Goal: Task Accomplishment & Management: Manage account settings

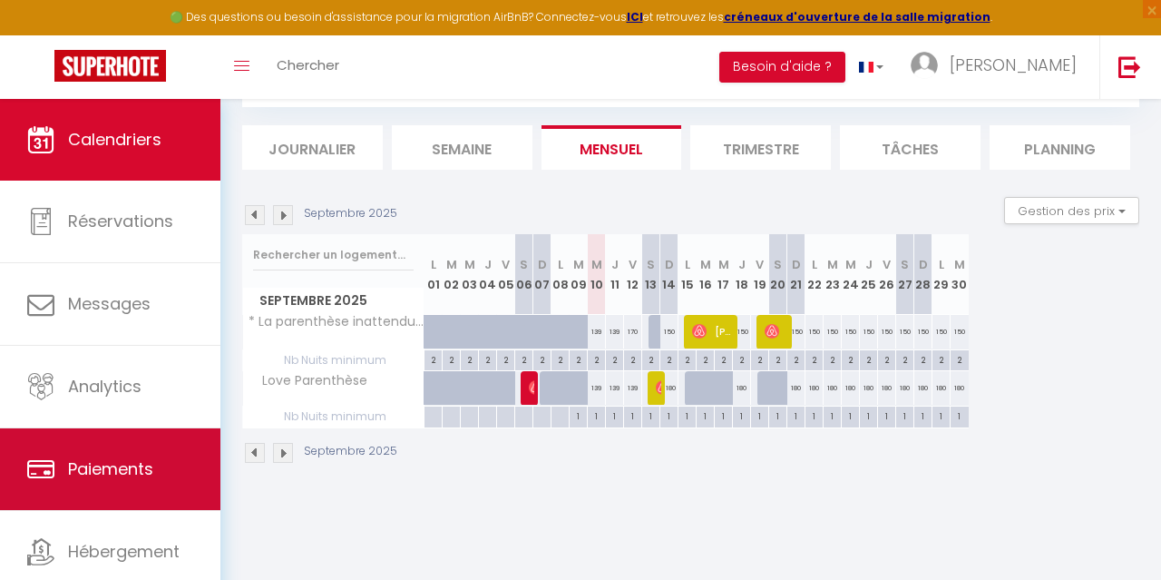
scroll to position [58, 0]
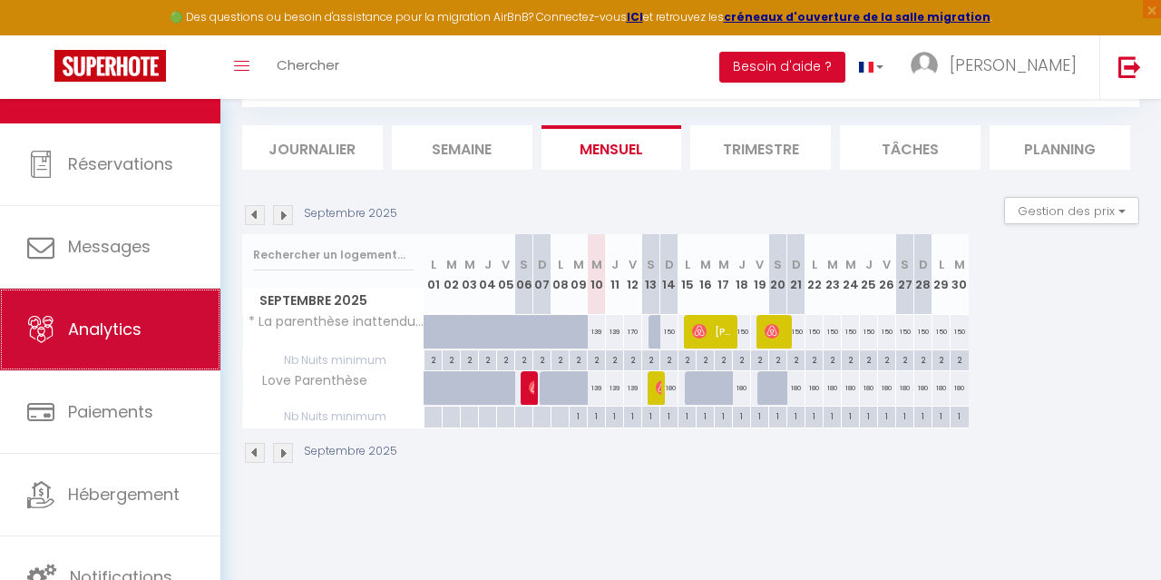
click at [112, 351] on link "Analytics" at bounding box center [110, 329] width 220 height 82
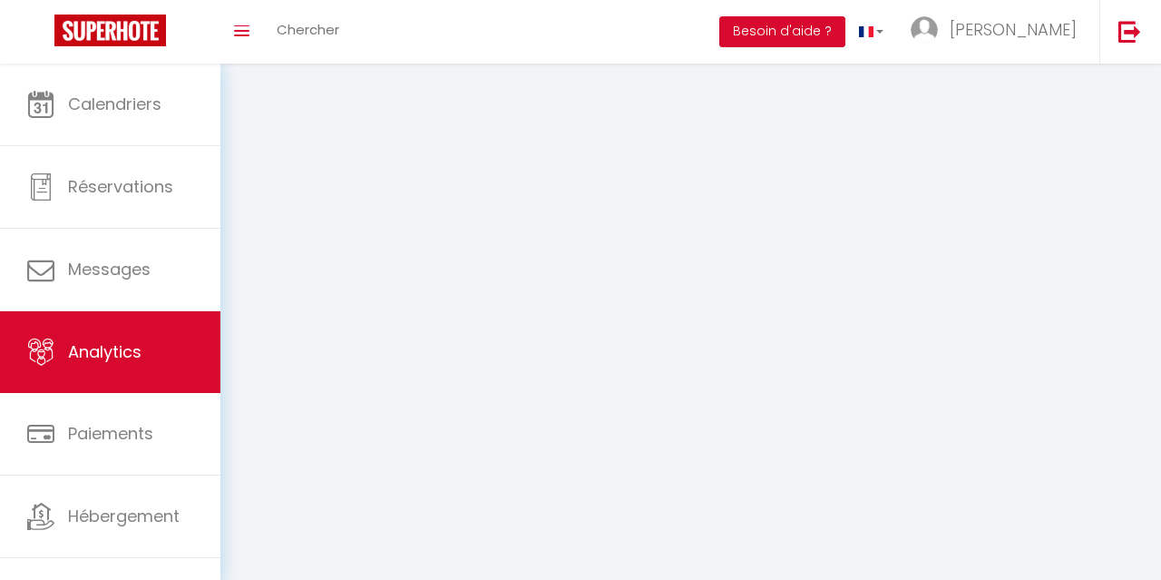
select select "2025"
select select "9"
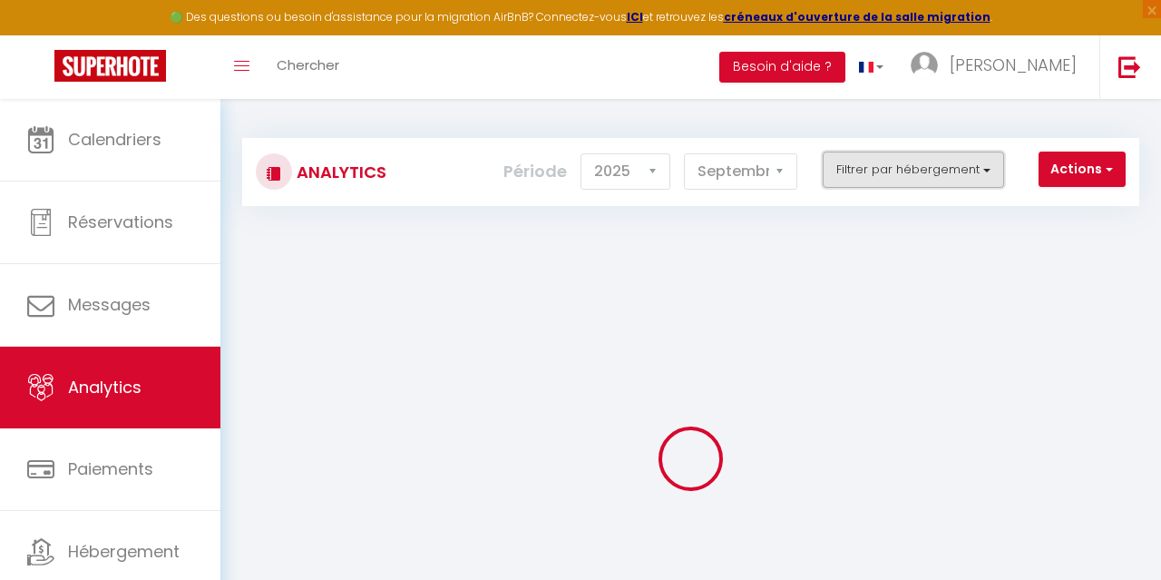
click at [913, 164] on button "Filtrer par hébergement" at bounding box center [913, 169] width 181 height 36
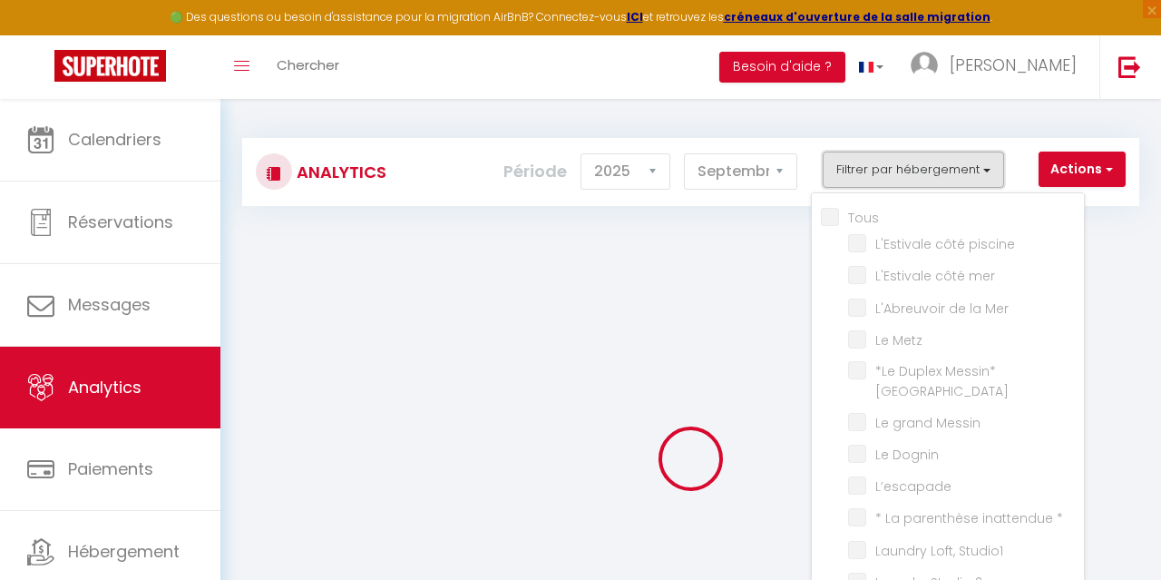
checkbox input "false"
checkbox piscine "false"
checkbox mer "false"
checkbox Mer "false"
checkbox Metz "false"
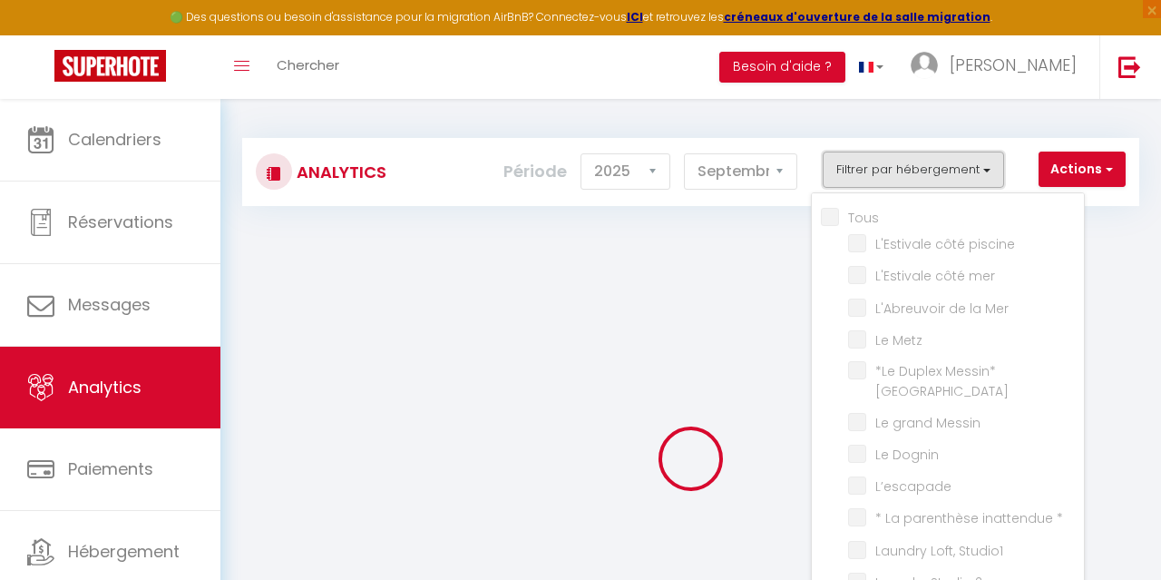
checkbox nord "false"
checkbox Messin "false"
checkbox Dognin "false"
checkbox input "false"
checkbox \* "false"
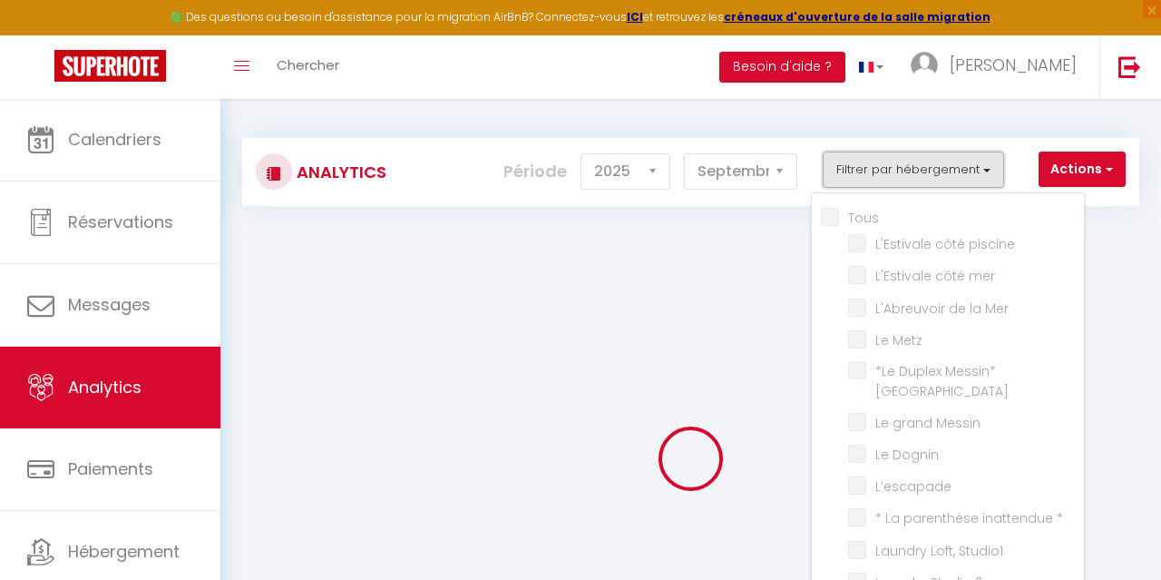
checkbox Studio1 "false"
checkbox 2 "false"
checkbox \*\* "false"
checkbox input "false"
checkbox Lac "false"
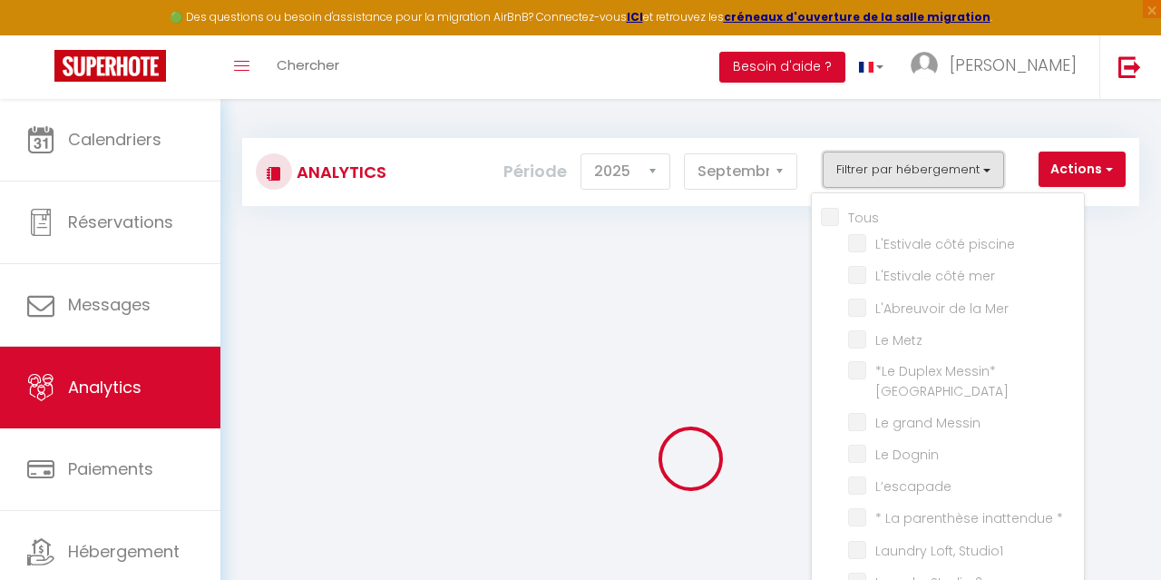
checkbox Lac "false"
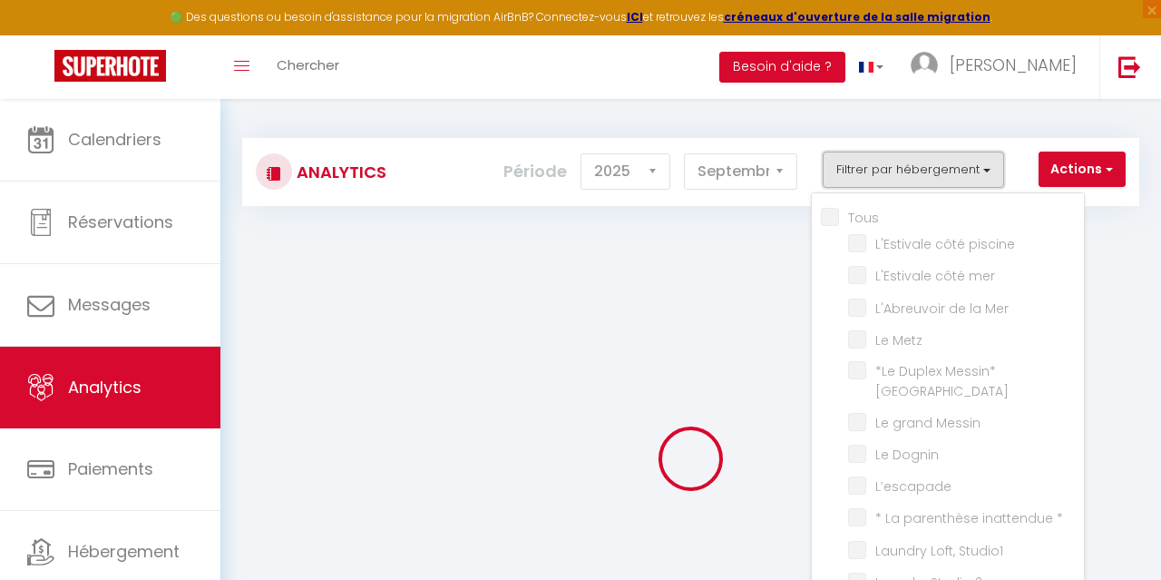
checkbox Lac "false"
checkbox Calais "false"
checkbox input "false"
checkbox D\'oye\* "false"
checkbox Parenthèse "false"
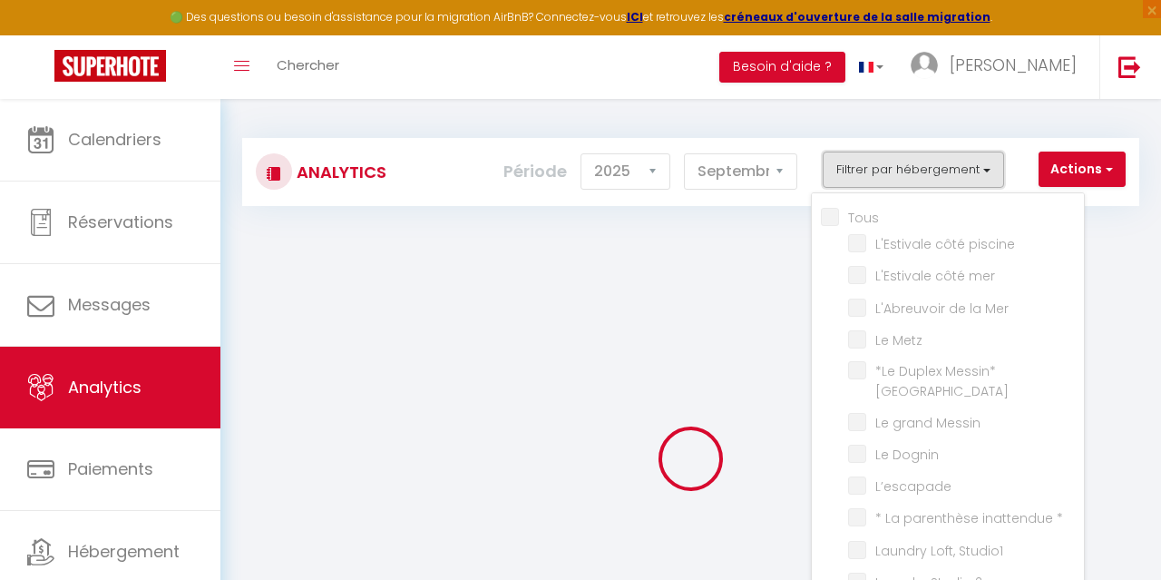
checkbox Madeleine\* "false"
checkbox privatif "false"
checkbox Griz-Nez\/Framezelle "false"
checkbox Calais "false"
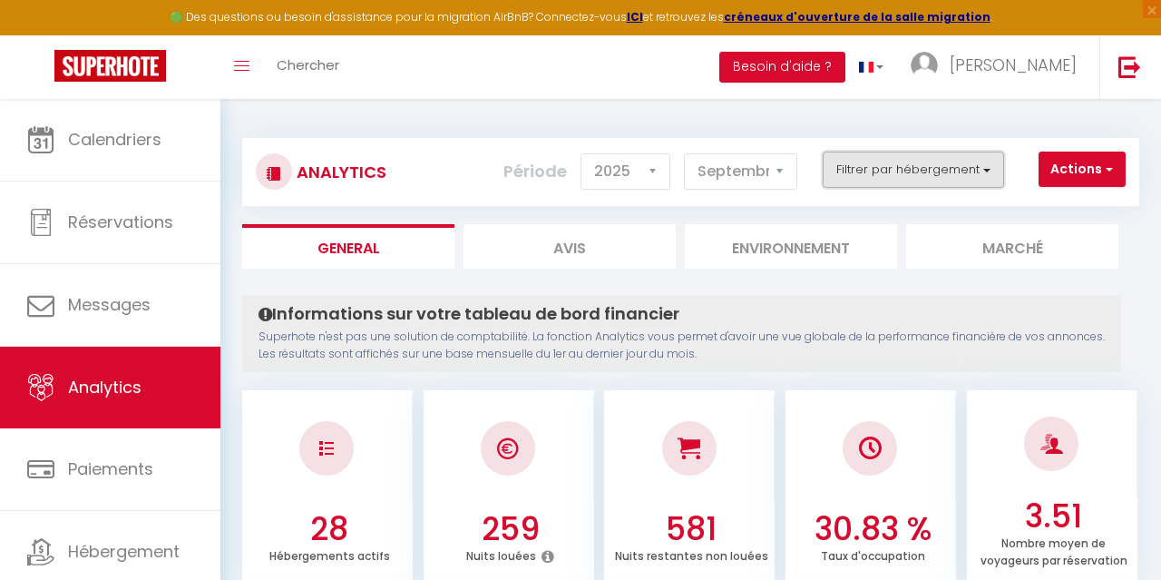
click at [950, 177] on button "Filtrer par hébergement" at bounding box center [913, 169] width 181 height 36
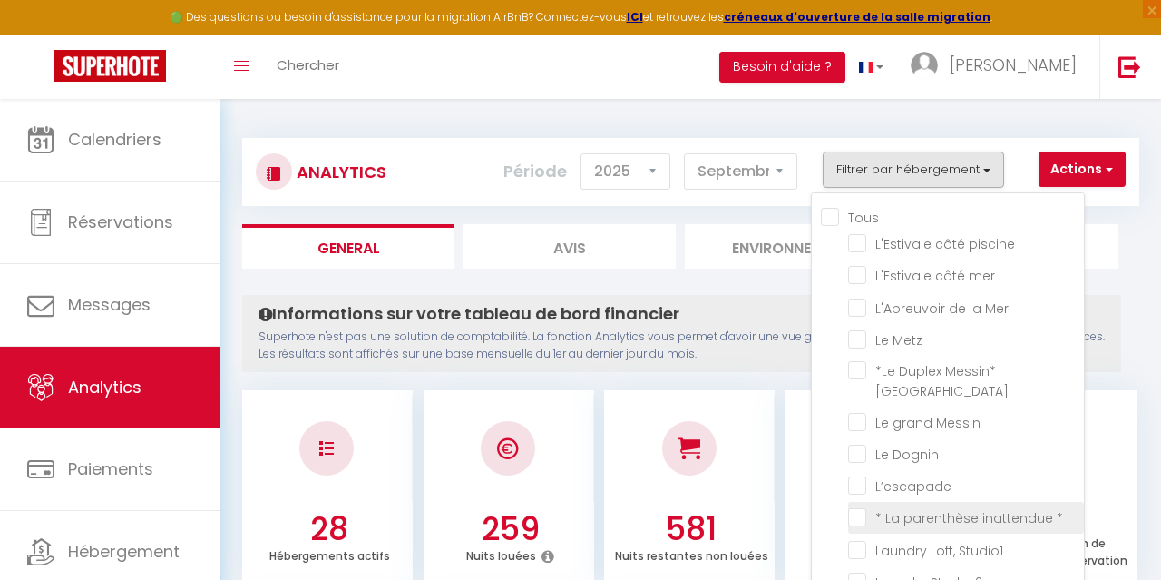
click at [963, 507] on \* "checkbox" at bounding box center [966, 516] width 236 height 18
checkbox \* "true"
checkbox piscine "false"
checkbox mer "false"
checkbox Mer "false"
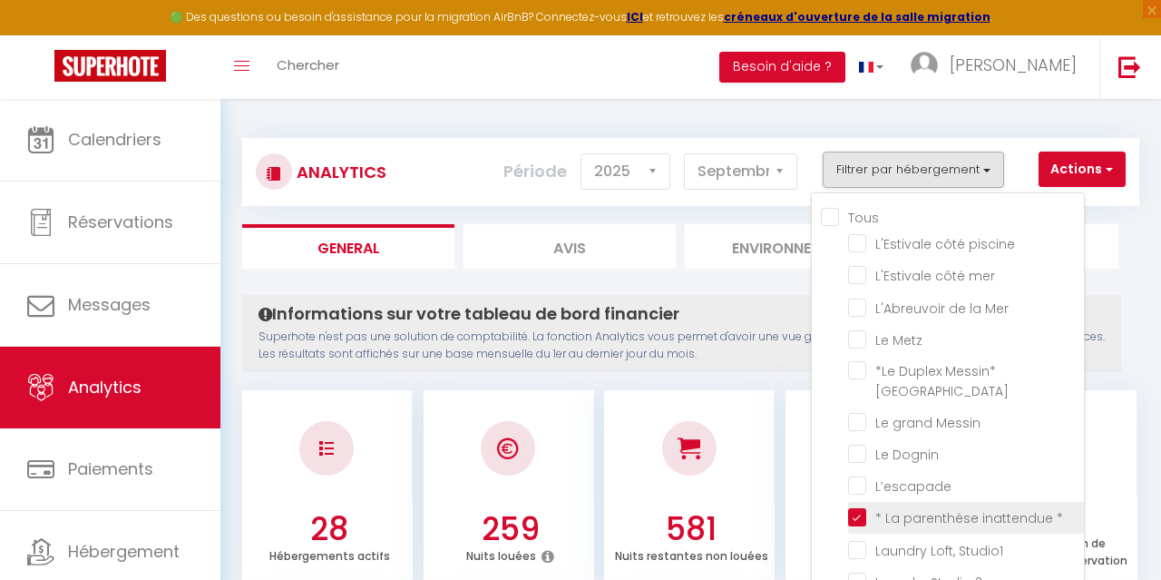
checkbox Metz "false"
checkbox nord "false"
checkbox Messin "false"
checkbox Dognin "false"
checkbox input "false"
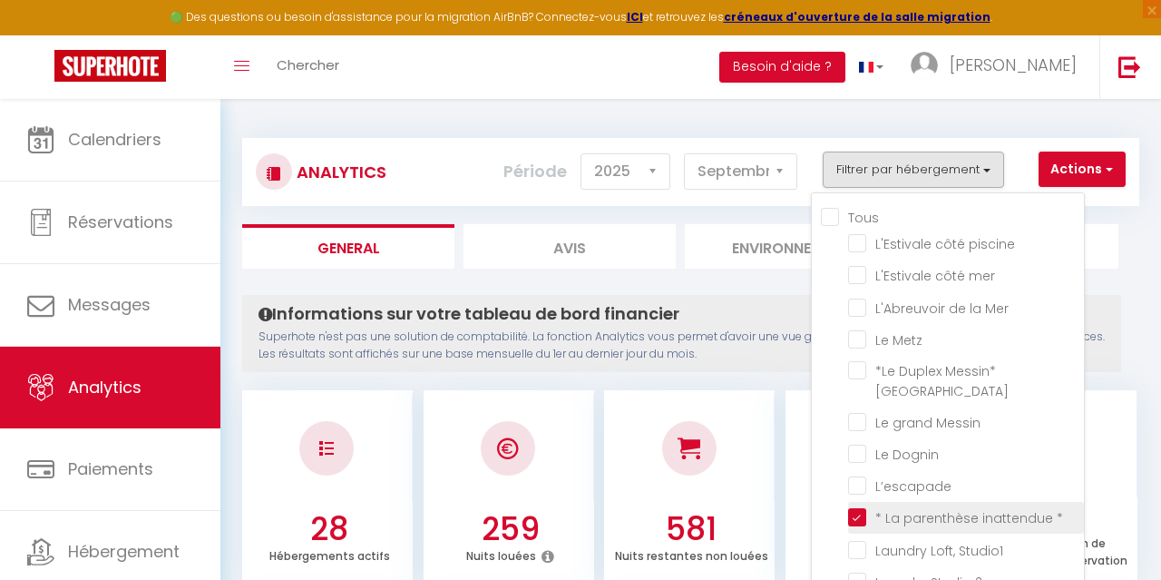
checkbox Studio1 "false"
checkbox 2 "false"
checkbox \*\* "false"
checkbox input "false"
checkbox Lac "false"
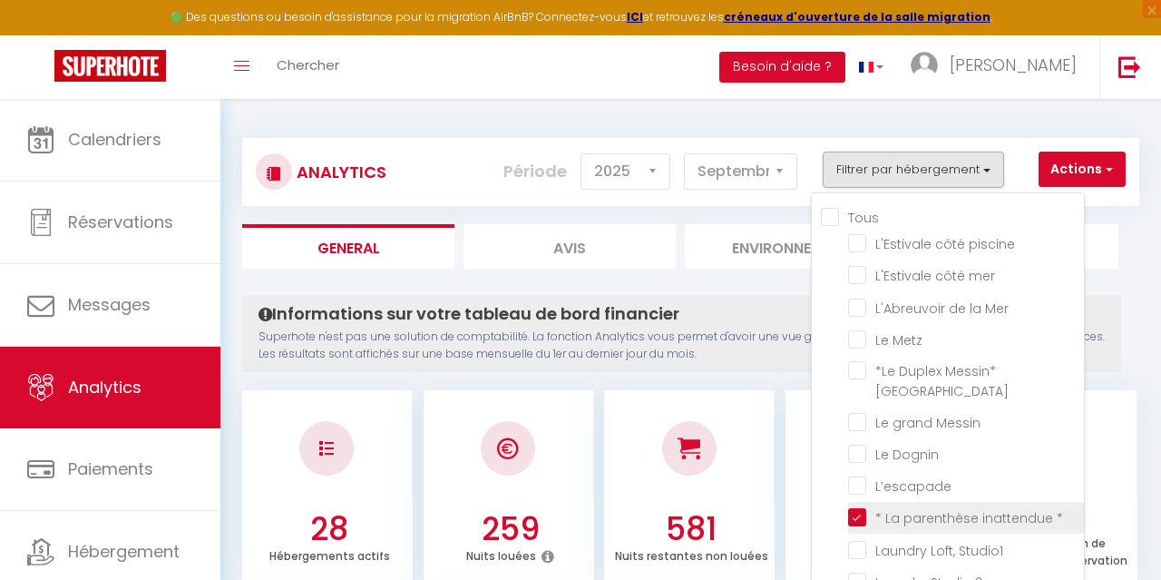
checkbox Lac "false"
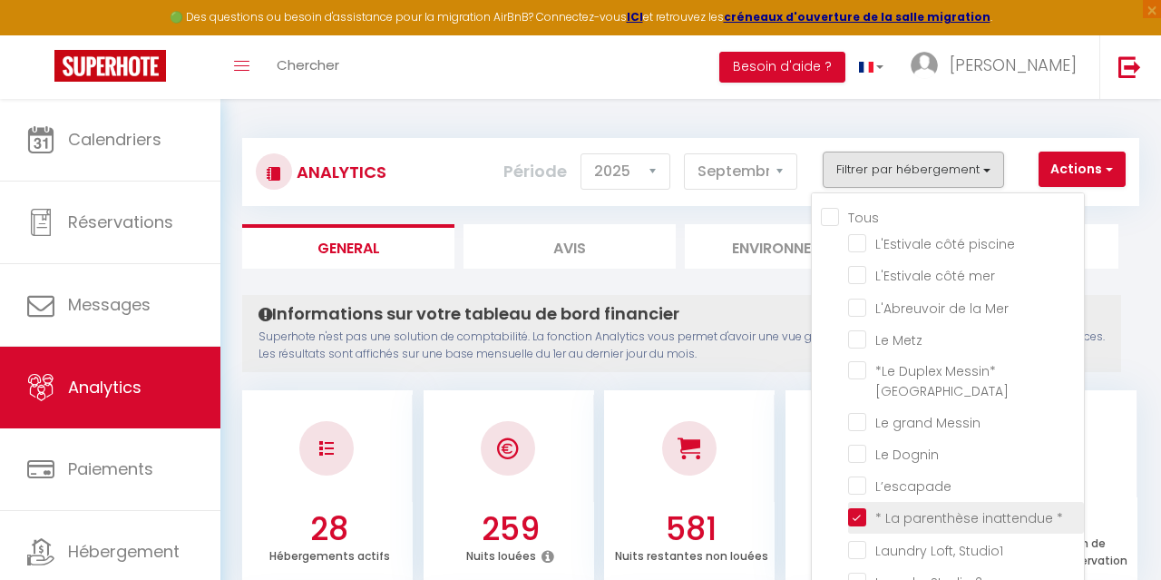
checkbox Lac "false"
checkbox Calais "false"
checkbox input "false"
checkbox D\'oye\* "false"
checkbox Parenthèse "false"
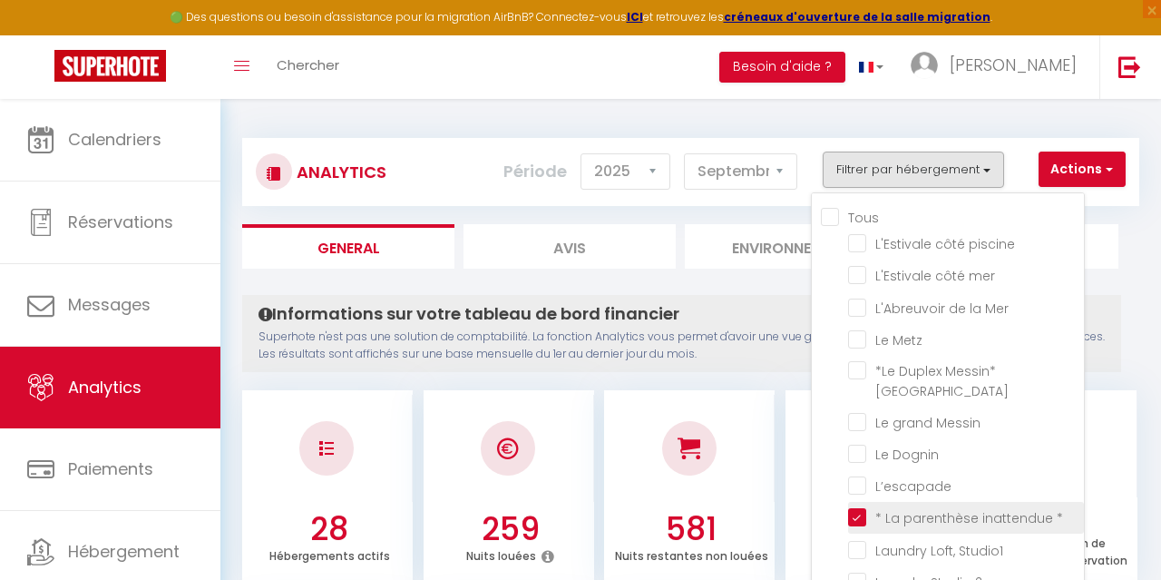
checkbox Madeleine\* "false"
checkbox privatif "false"
checkbox Griz-Nez\/Framezelle "false"
checkbox Calais "false"
checkbox piscine "false"
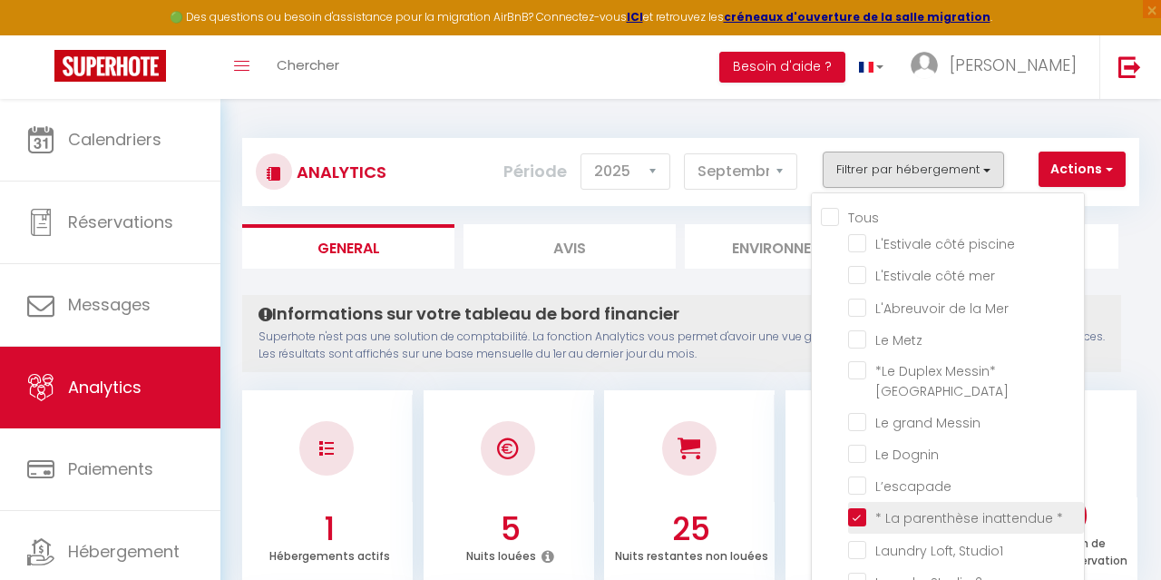
checkbox mer "false"
checkbox Mer "false"
checkbox Metz "false"
checkbox nord "false"
checkbox Messin "false"
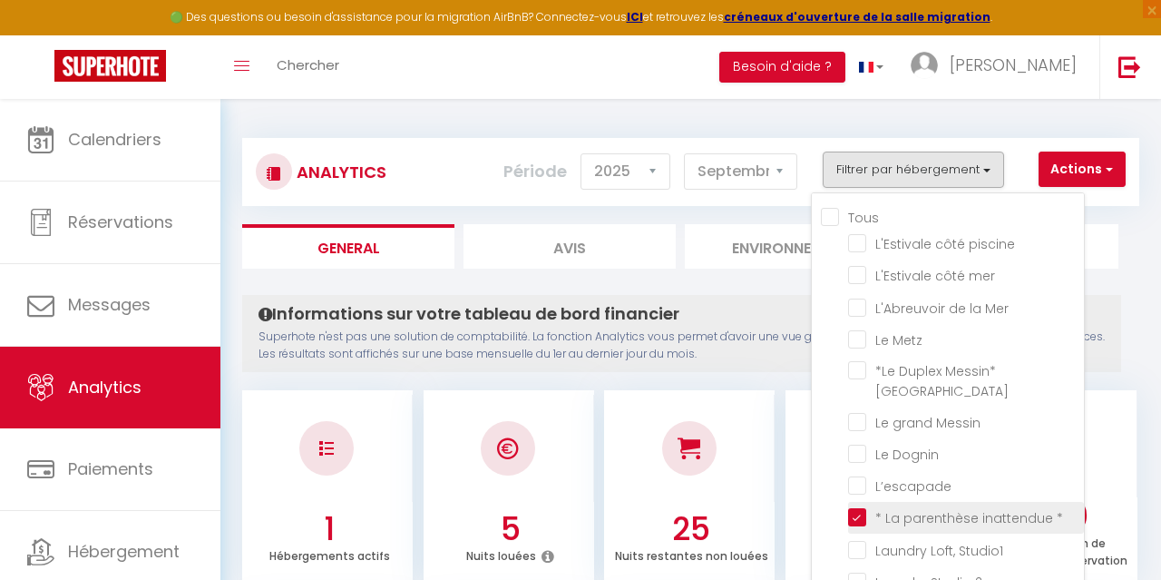
checkbox Dognin "false"
checkbox input "false"
checkbox Studio1 "false"
checkbox 2 "false"
checkbox \*\* "false"
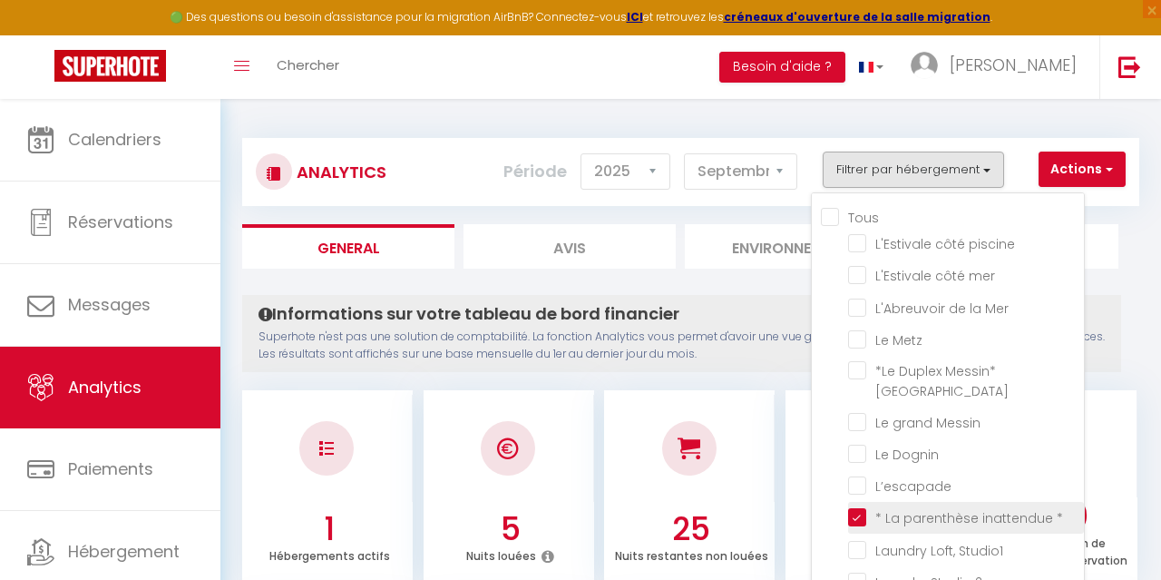
checkbox input "false"
checkbox Lac "false"
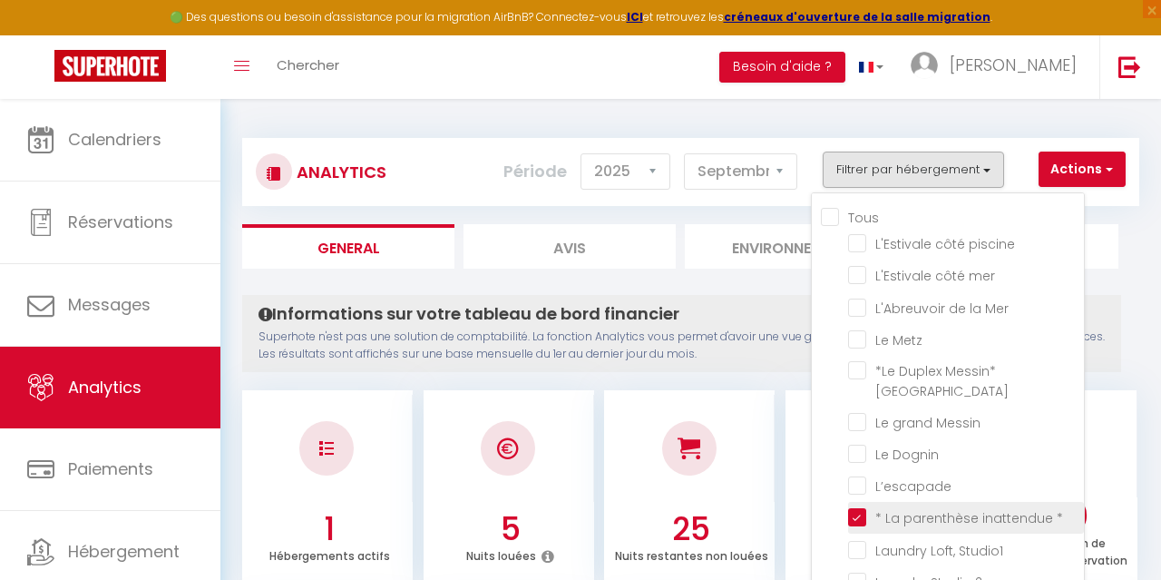
checkbox Lac "false"
checkbox Calais "false"
checkbox input "false"
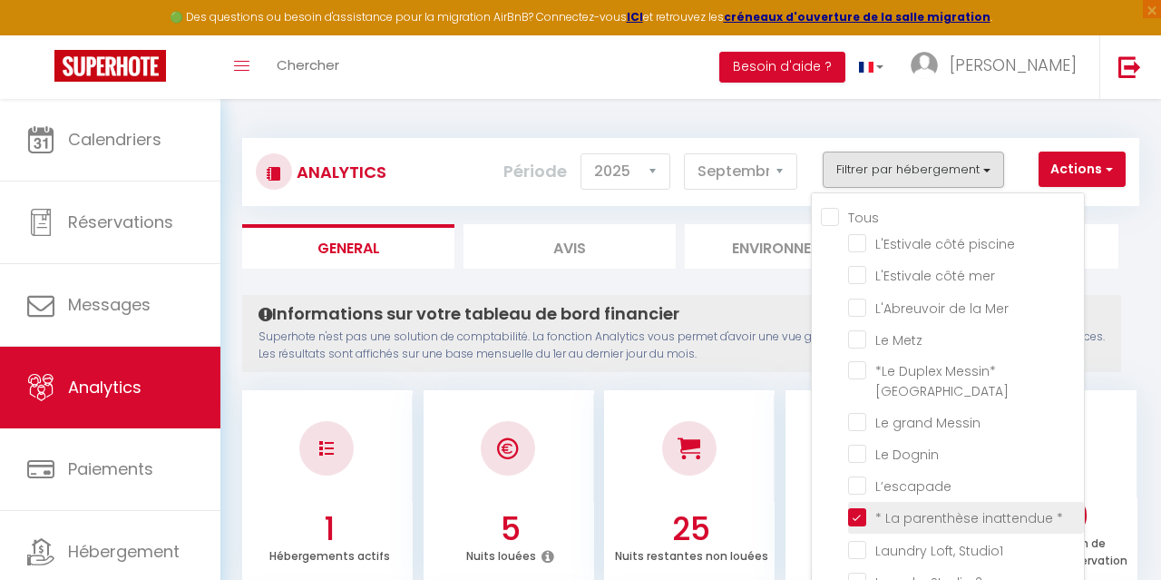
checkbox D\'oye\* "false"
checkbox Parenthèse "false"
checkbox Madeleine\* "false"
checkbox privatif "false"
checkbox Griz-Nez\/Framezelle "false"
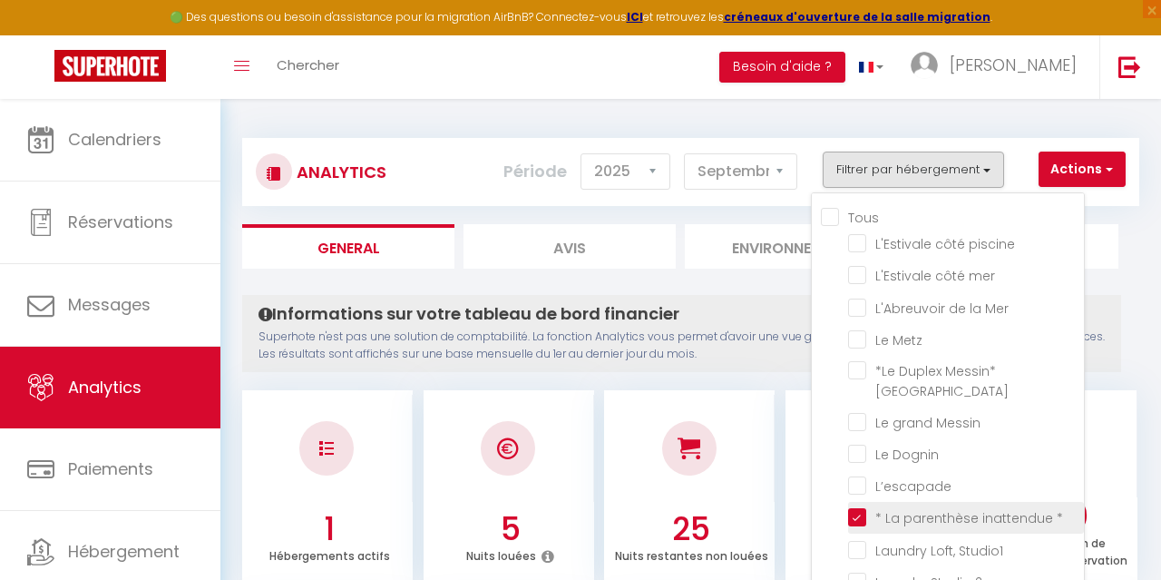
checkbox Calais "false"
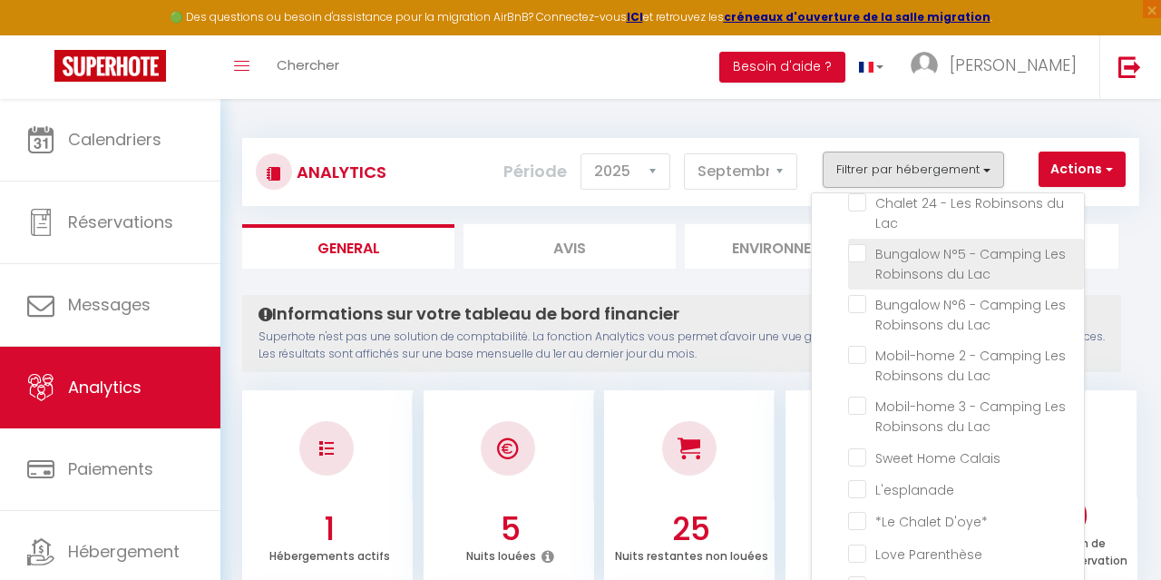
scroll to position [631, 0]
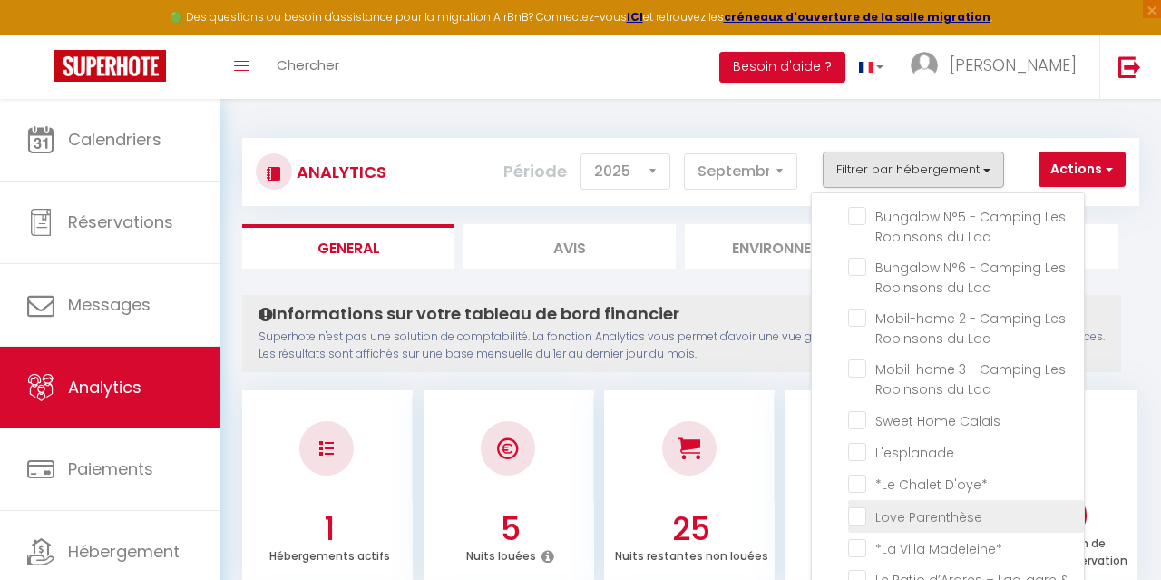
click at [968, 505] on Parenthèse "checkbox" at bounding box center [966, 514] width 236 height 18
checkbox Parenthèse "true"
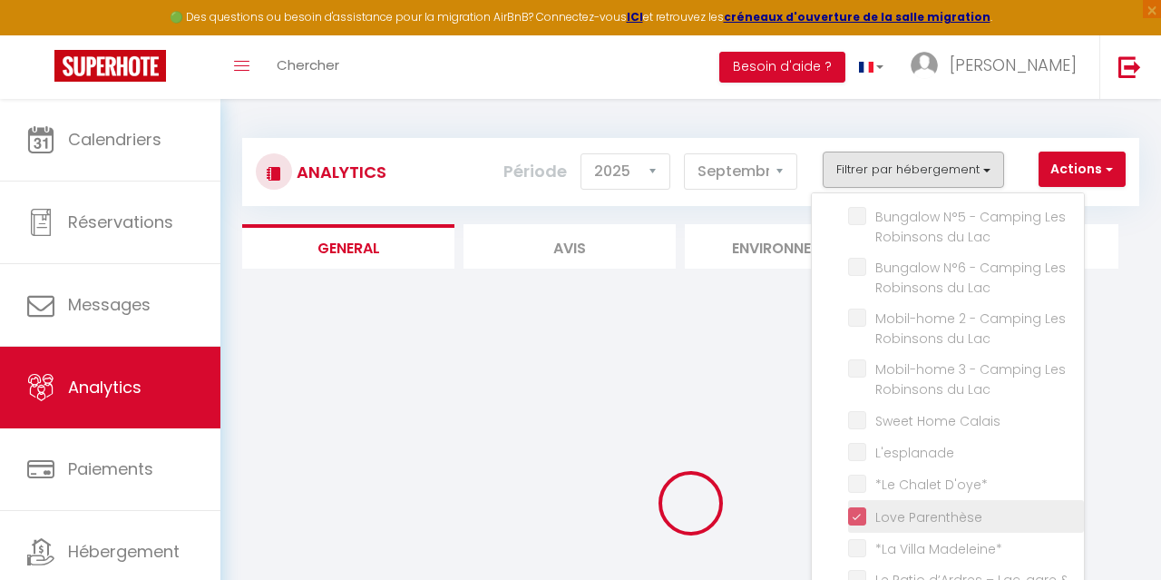
checkbox piscine "false"
checkbox mer "false"
checkbox Mer "false"
checkbox Metz "false"
checkbox nord "false"
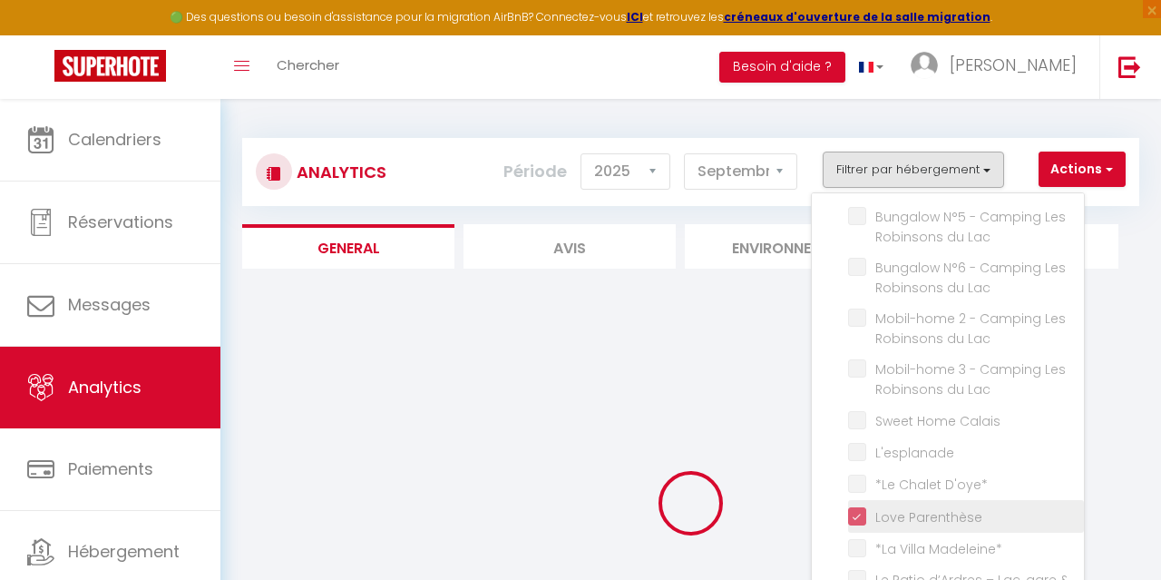
checkbox Messin "false"
checkbox Dognin "false"
checkbox input "false"
checkbox Studio1 "false"
checkbox 2 "false"
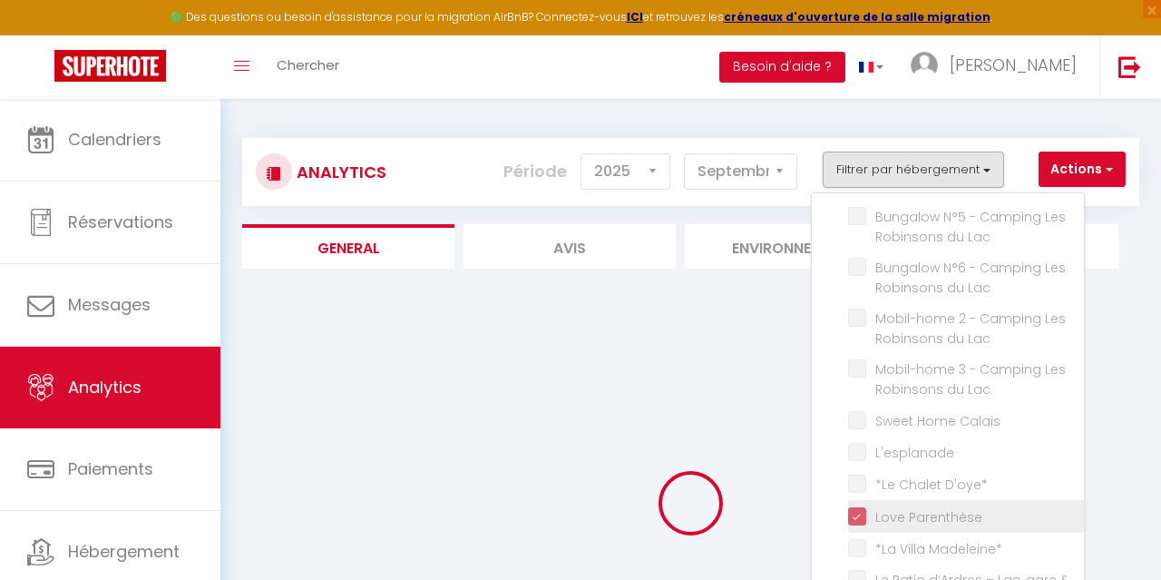
checkbox \*\* "false"
checkbox input "false"
checkbox Lac "false"
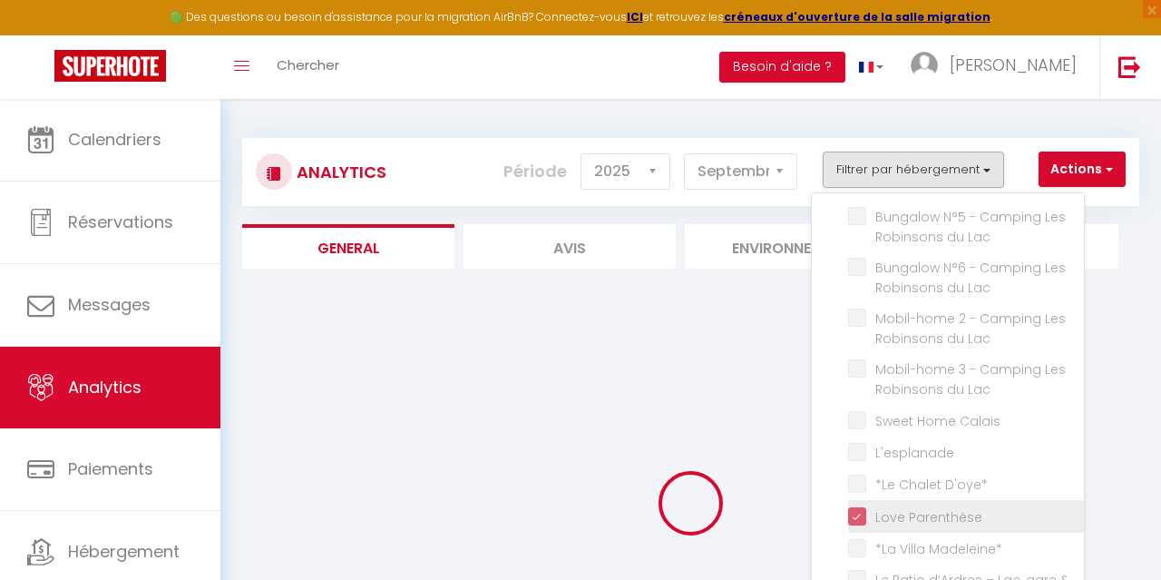
checkbox Lac "false"
checkbox Calais "false"
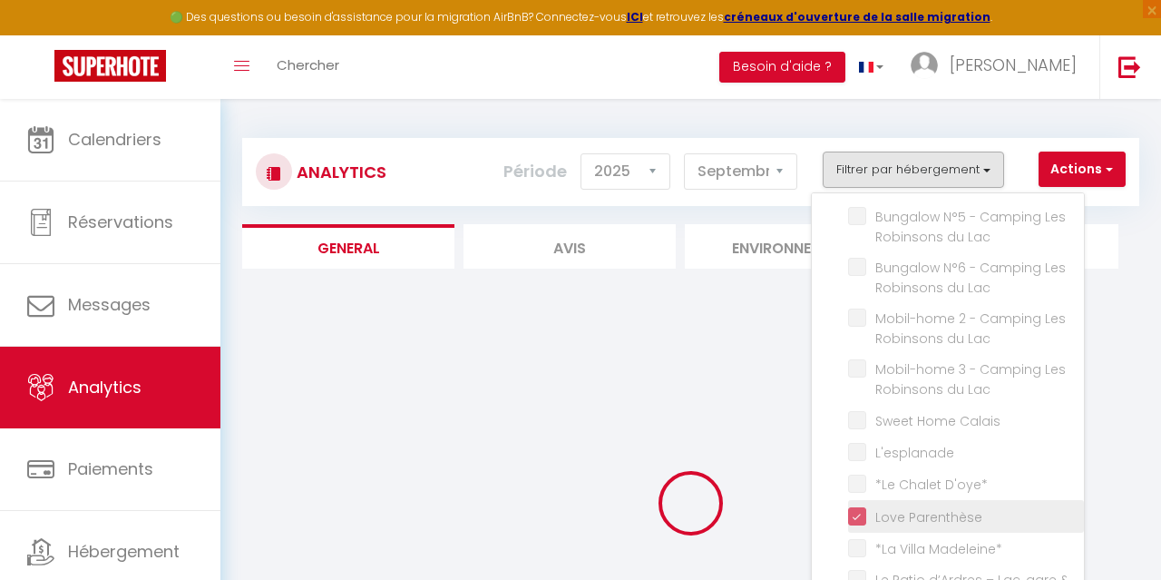
checkbox input "false"
checkbox D\'oye\* "false"
checkbox Madeleine\* "false"
checkbox privatif "false"
checkbox Griz-Nez\/Framezelle "false"
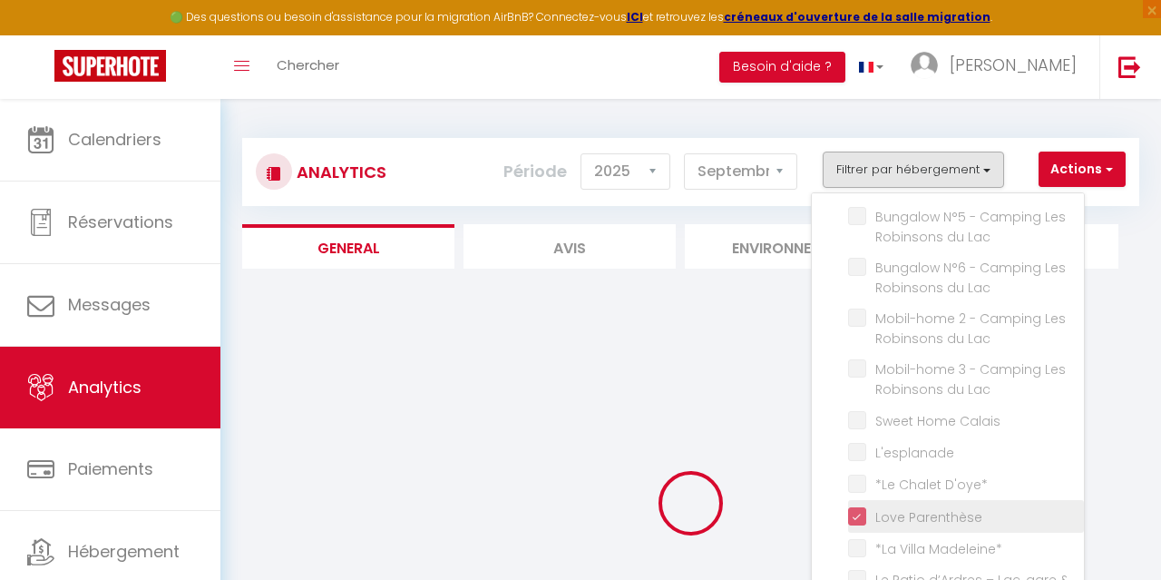
checkbox Calais "false"
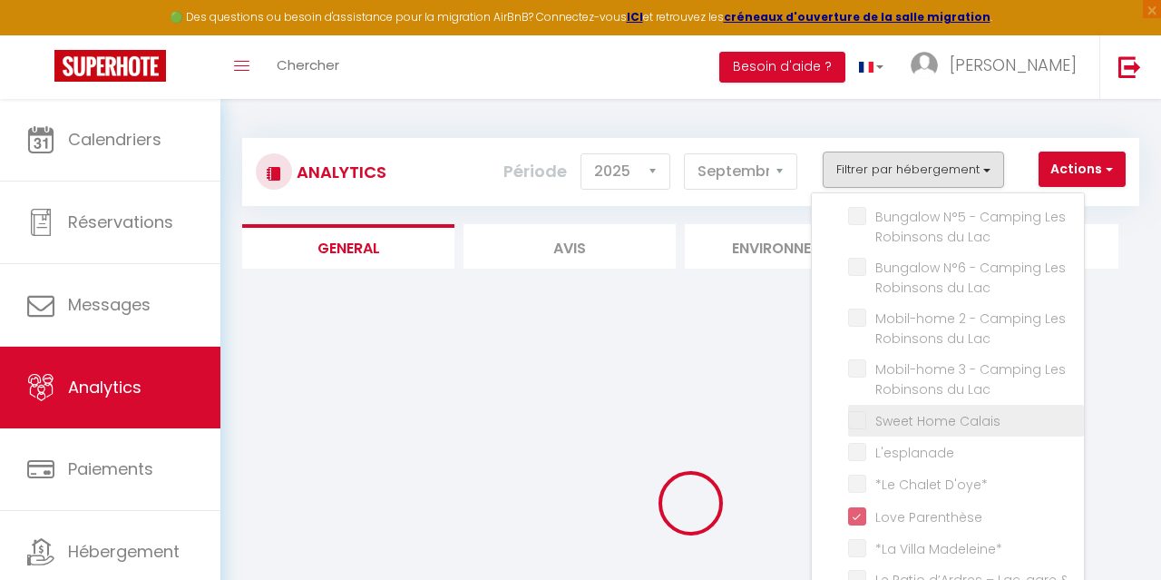
checkbox piscine "false"
checkbox mer "false"
checkbox Mer "false"
checkbox Metz "false"
checkbox nord "false"
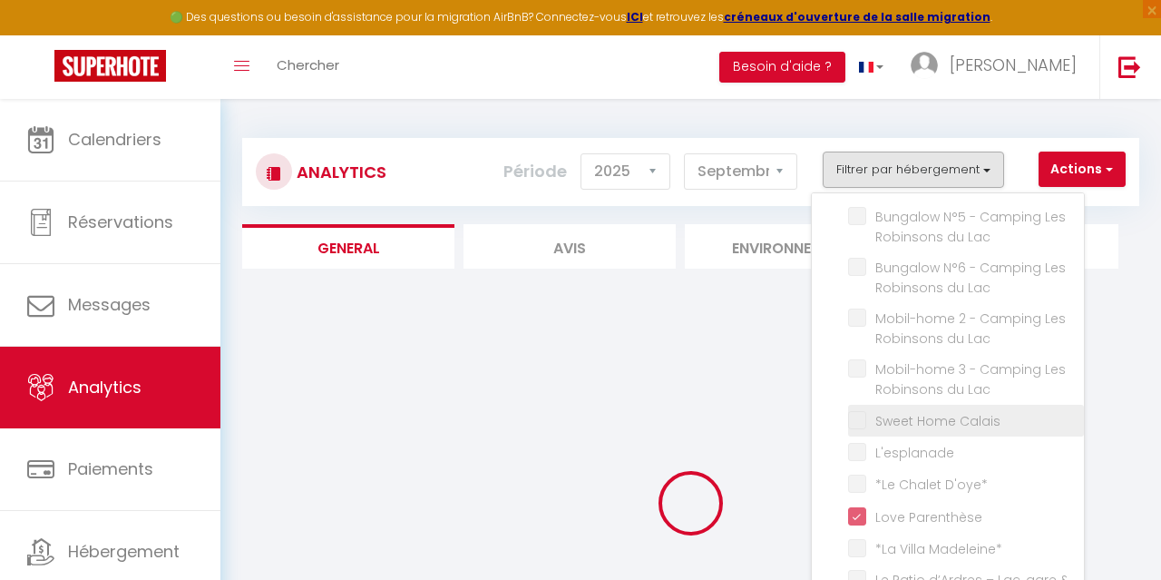
checkbox Messin "false"
checkbox Dognin "false"
checkbox input "false"
checkbox Studio1 "false"
checkbox 2 "false"
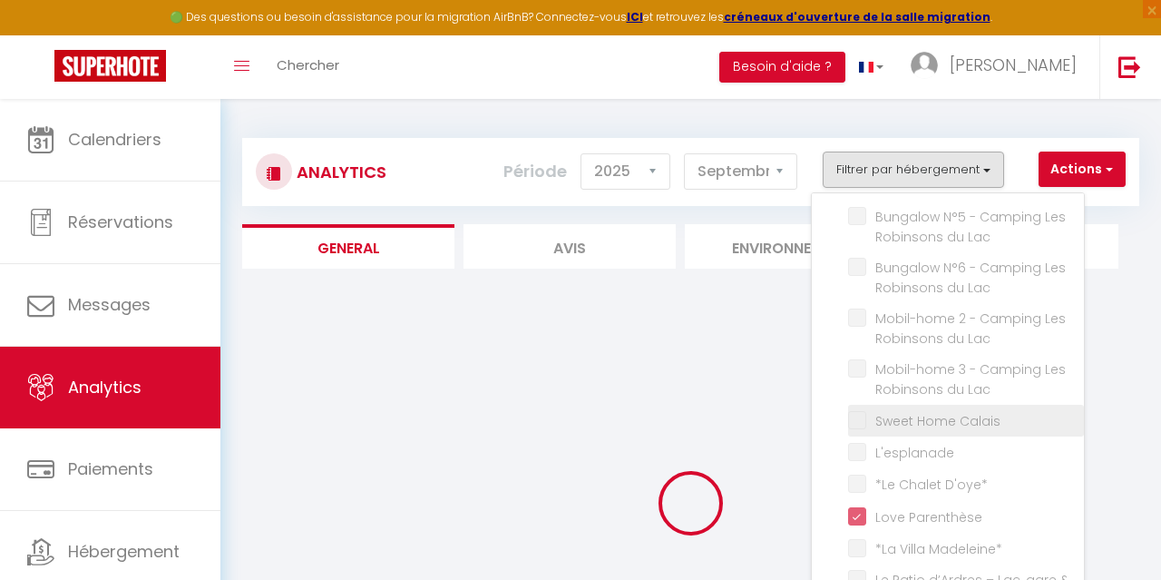
checkbox \*\* "false"
checkbox input "false"
checkbox Lac "false"
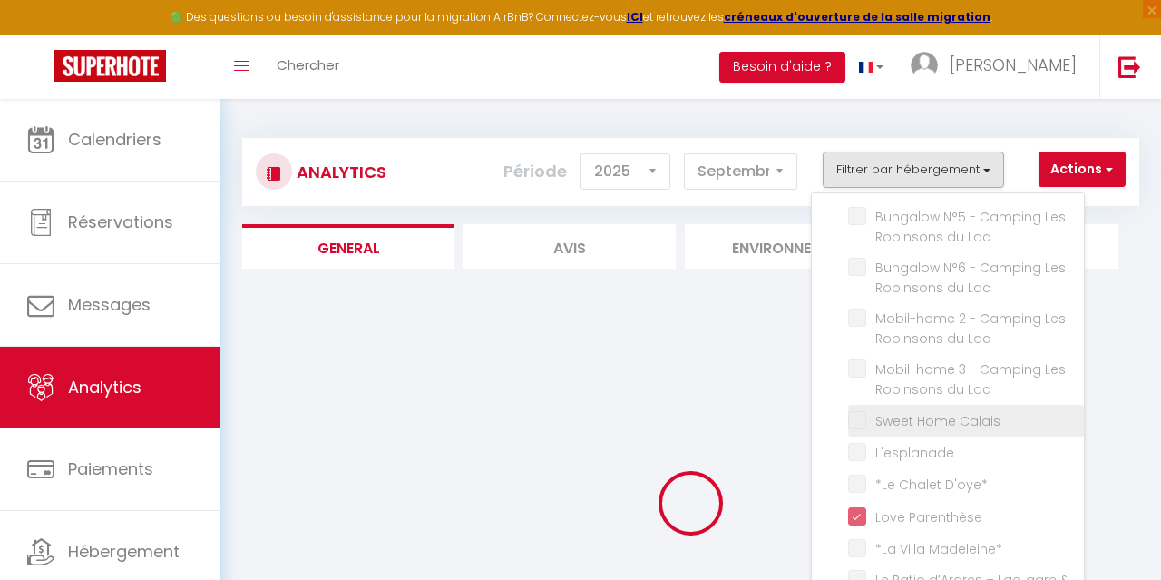
checkbox Lac "false"
checkbox Calais "false"
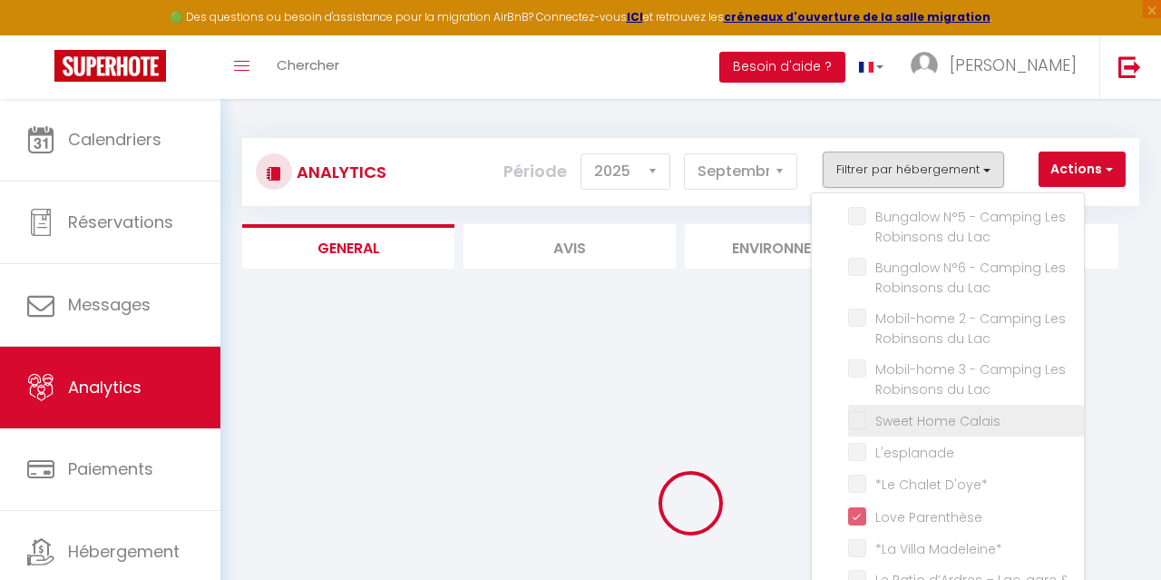
checkbox input "false"
checkbox D\'oye\* "false"
checkbox Madeleine\* "false"
checkbox privatif "false"
checkbox Griz-Nez\/Framezelle "false"
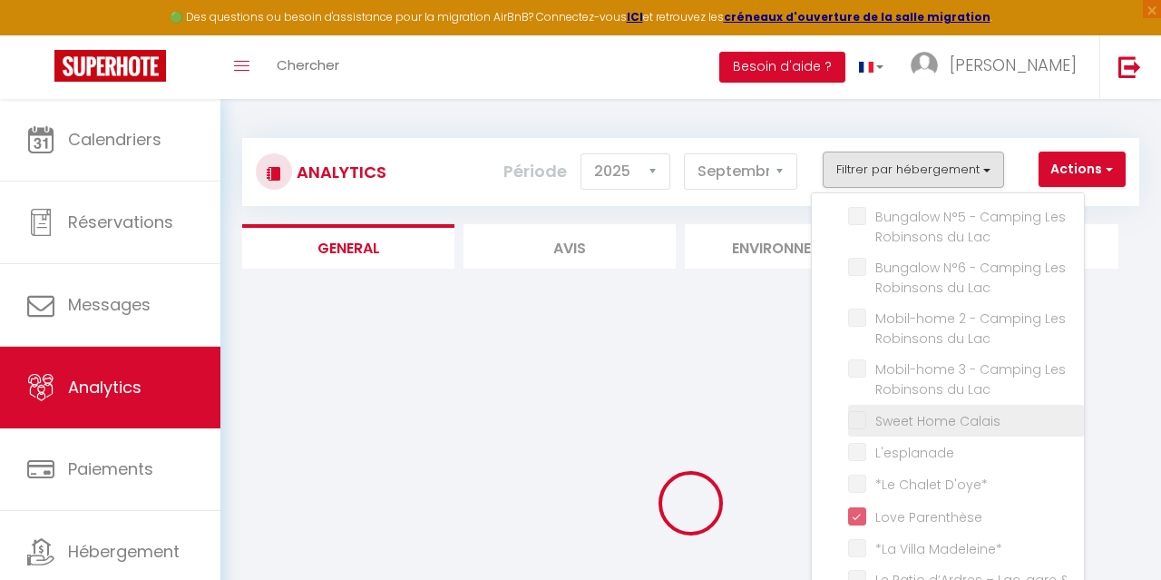
checkbox Calais "false"
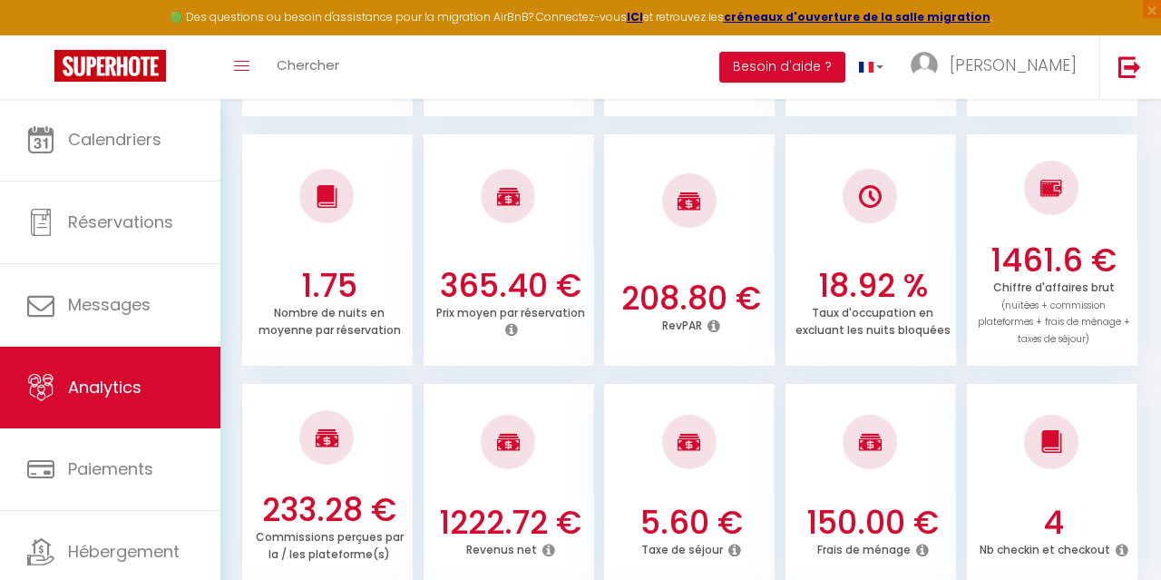
scroll to position [566, 0]
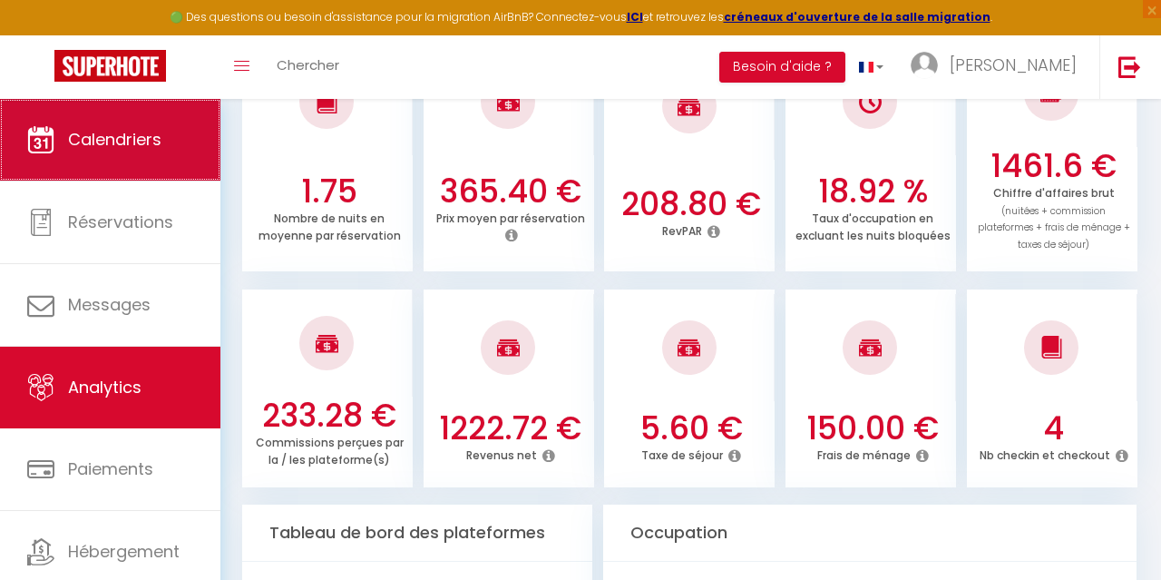
click at [135, 135] on span "Calendriers" at bounding box center [114, 139] width 93 height 23
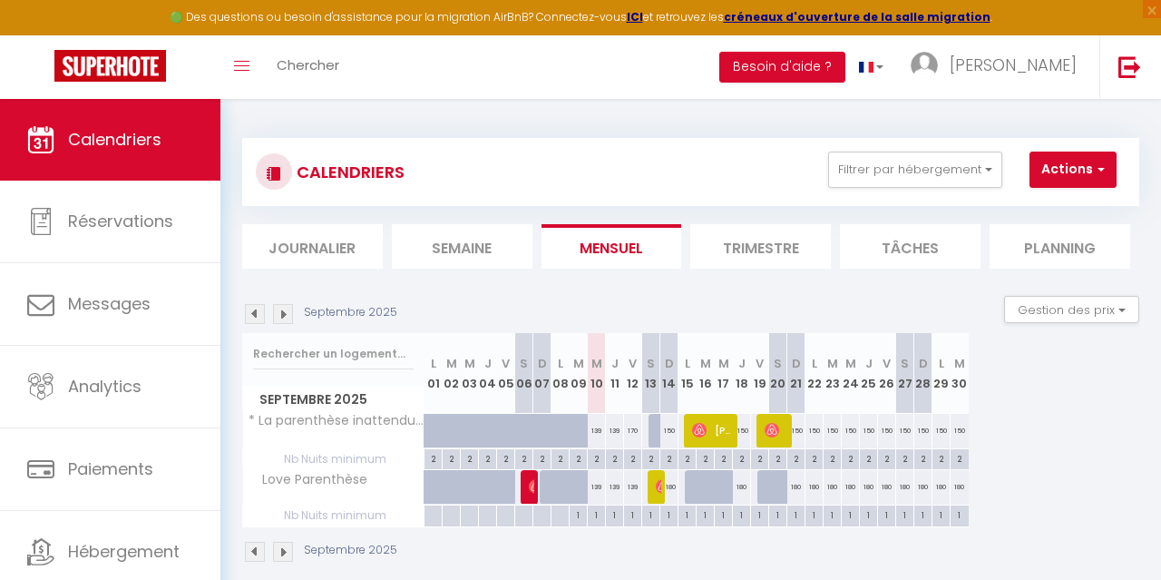
click at [795, 486] on div "180" at bounding box center [796, 487] width 18 height 34
type input "180"
type input "Dim 21 Septembre 2025"
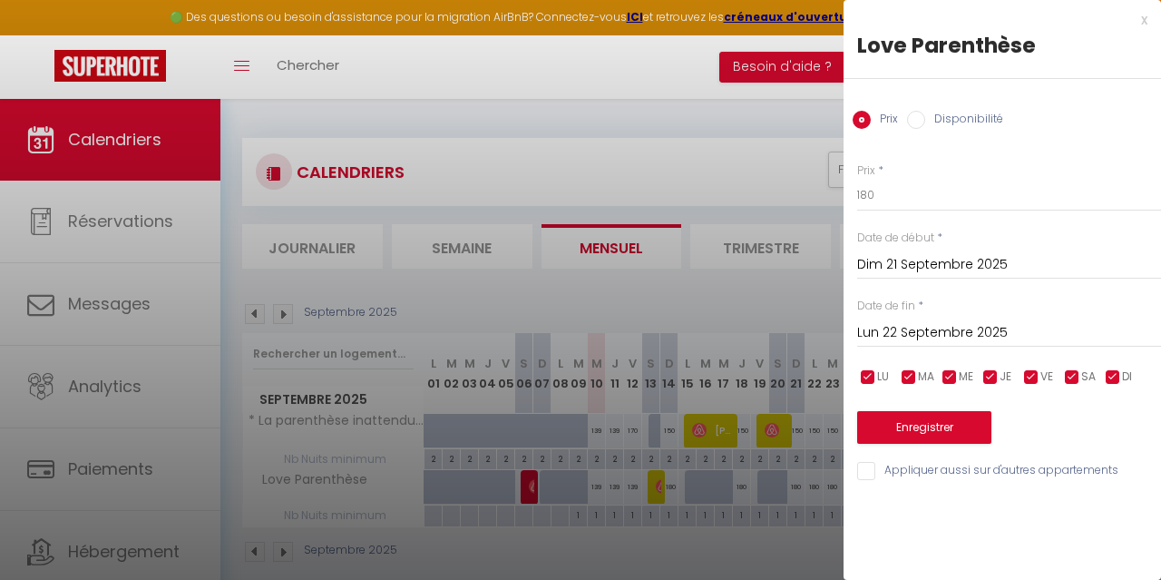
click at [915, 331] on input "Lun 22 Septembre 2025" at bounding box center [1009, 333] width 304 height 24
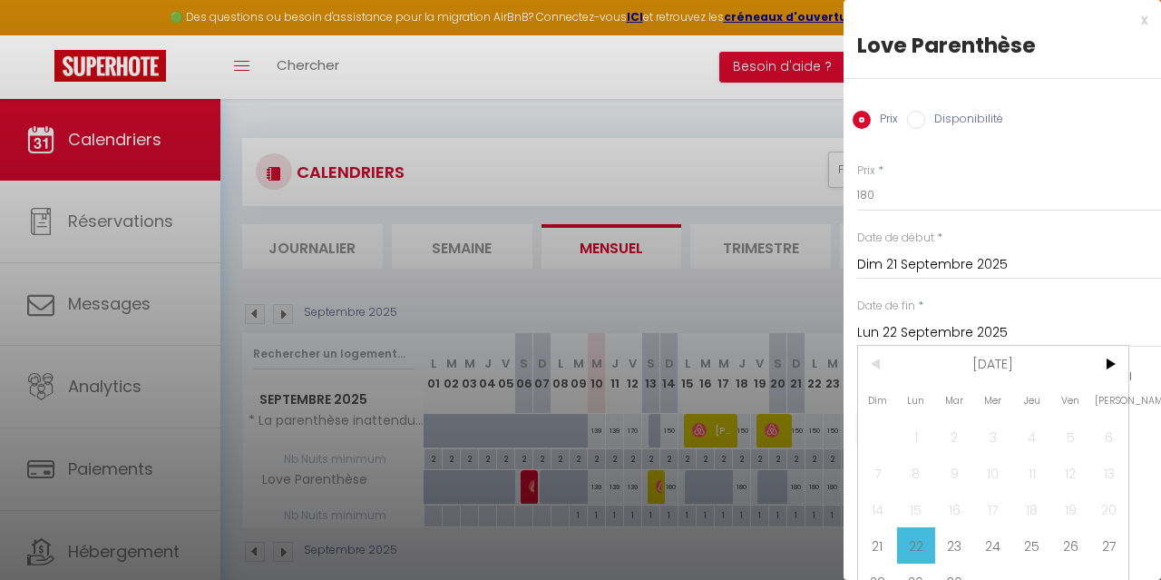
scroll to position [23, 0]
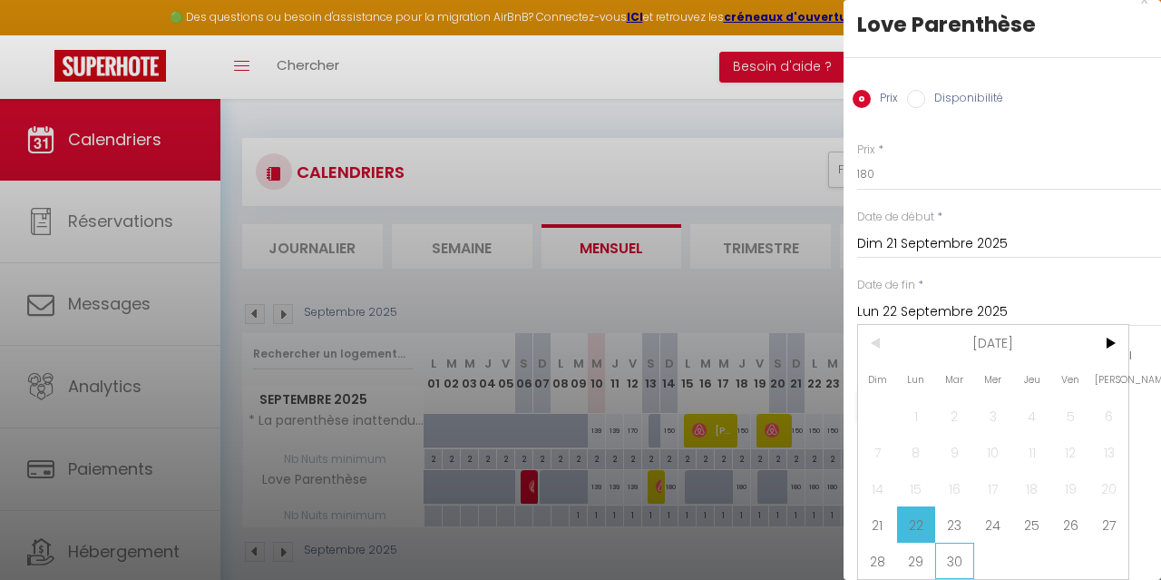
click at [968, 551] on span "30" at bounding box center [954, 560] width 39 height 36
type input "[DATE]"
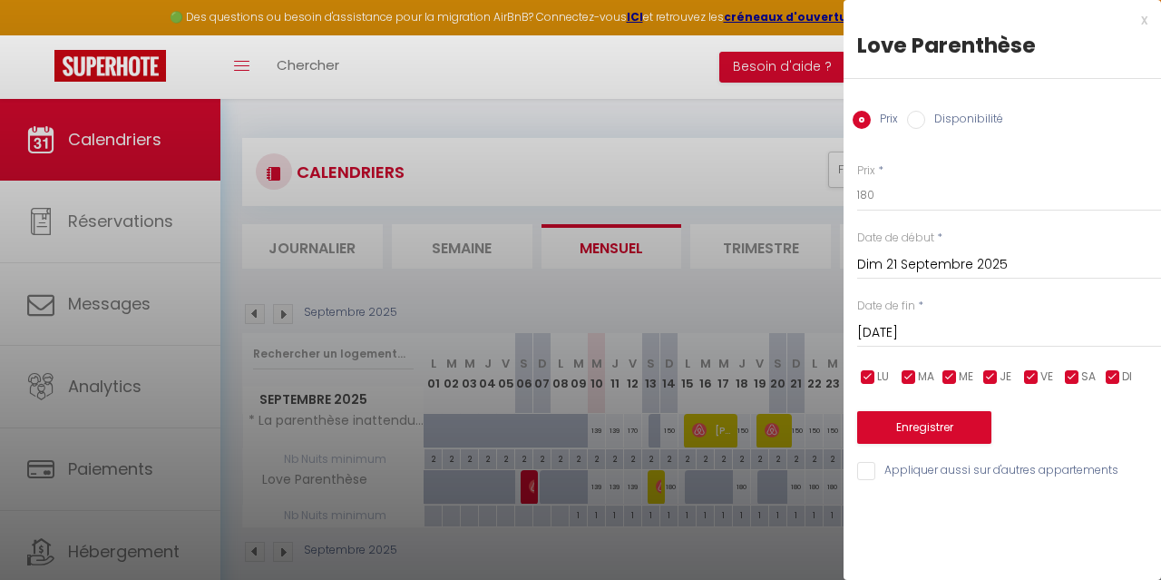
scroll to position [0, 0]
drag, startPoint x: 906, startPoint y: 207, endPoint x: 841, endPoint y: 199, distance: 65.8
click at [857, 199] on input "180" at bounding box center [1009, 195] width 304 height 33
type input "150"
click at [922, 441] on button "Enregistrer" at bounding box center [924, 427] width 134 height 33
